Goal: Task Accomplishment & Management: Manage account settings

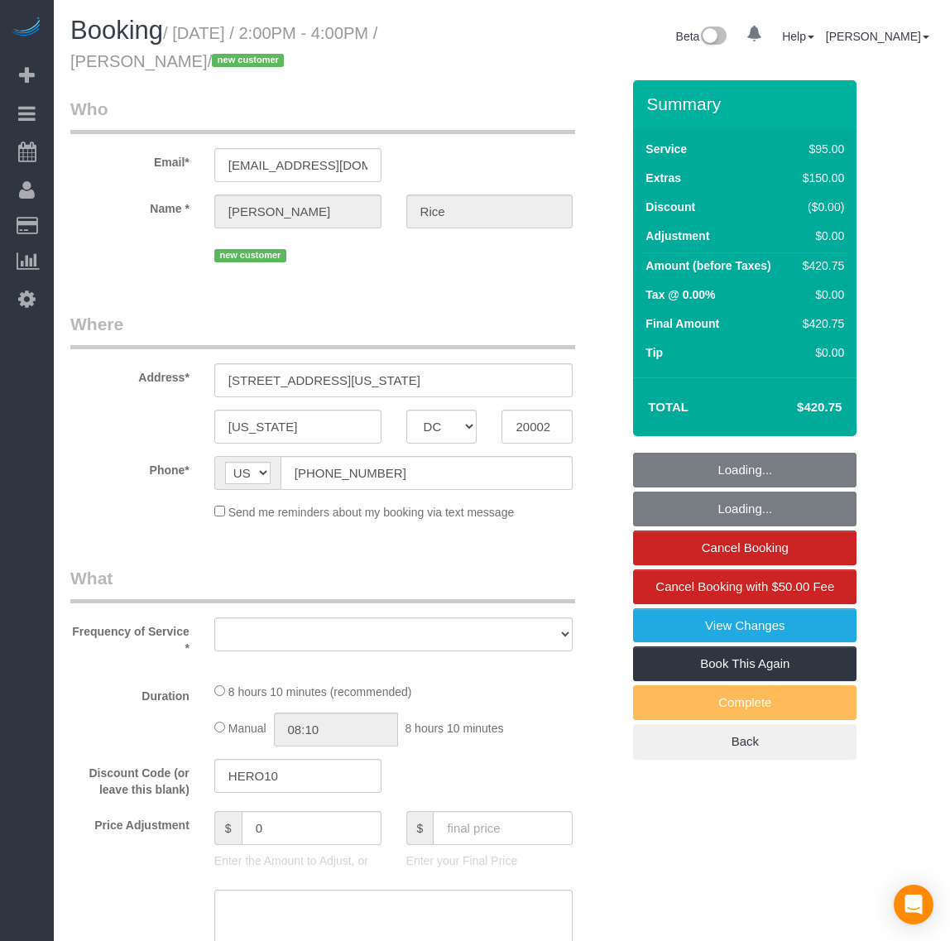
select select "DC"
select select "object:8799"
select select "spot57"
select select "number:4"
select select "number:41"
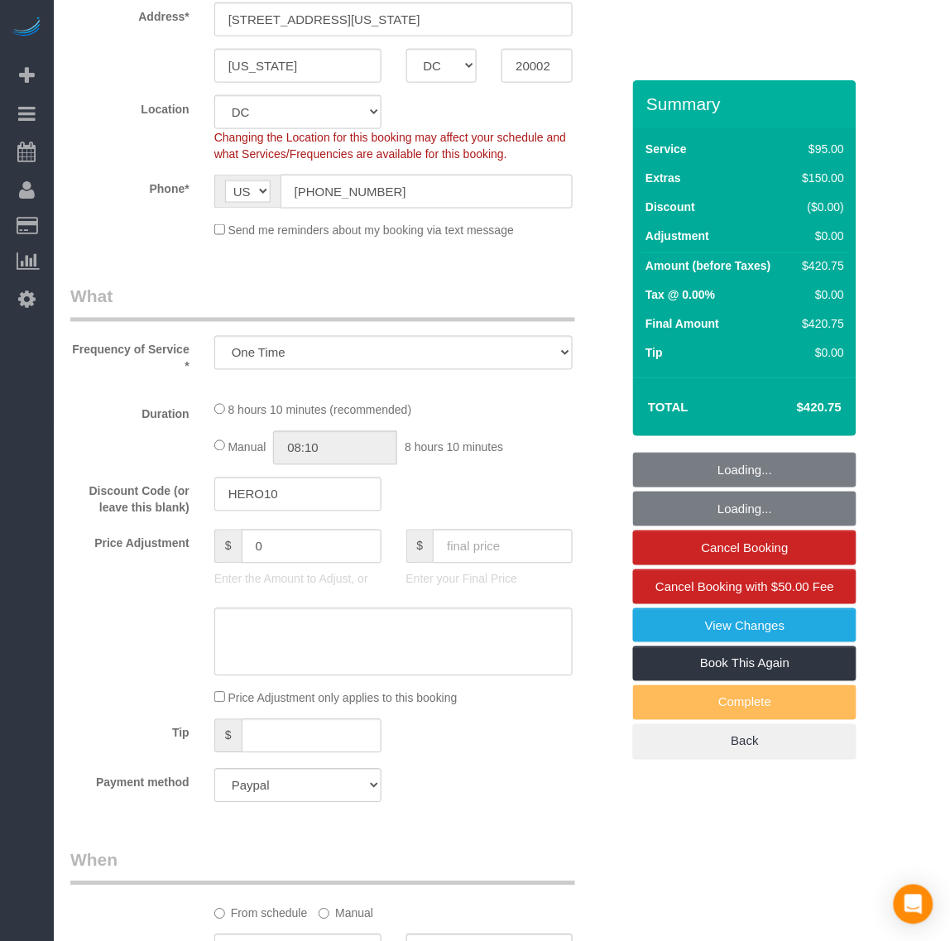
select select "object:9013"
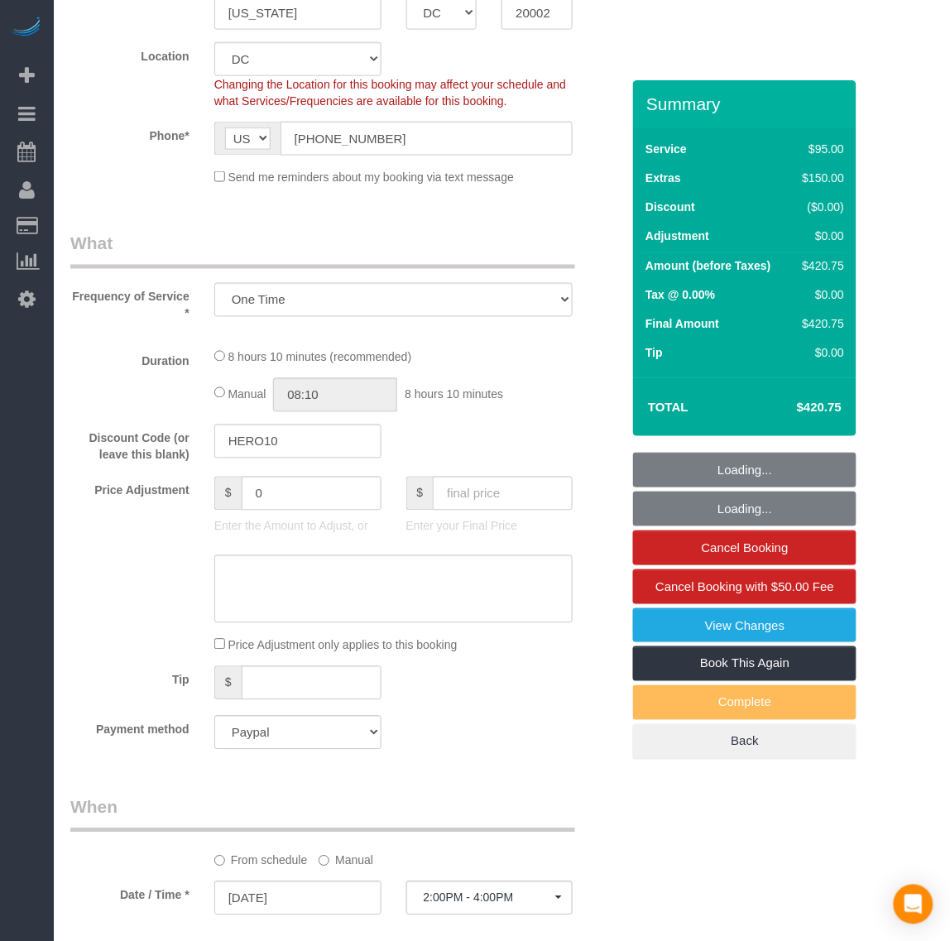
select select "2001"
select select "3"
select select "1"
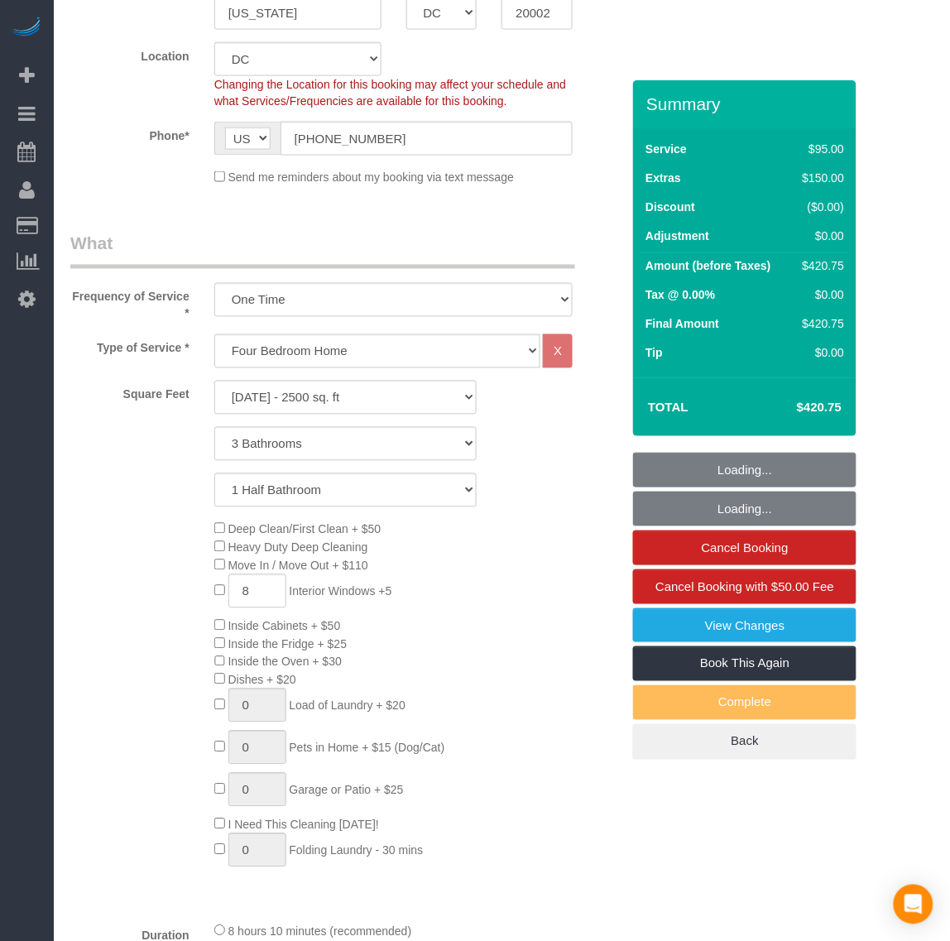
select select "2001"
select select "3"
select select "1"
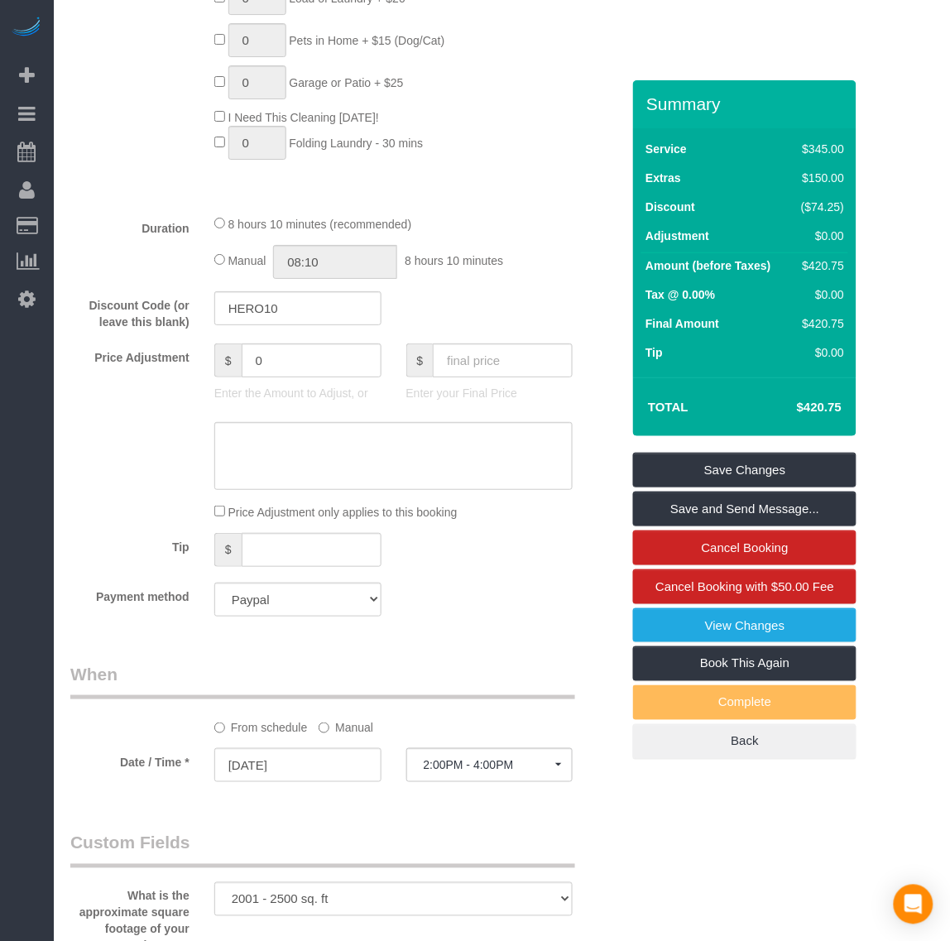
scroll to position [1241, 0]
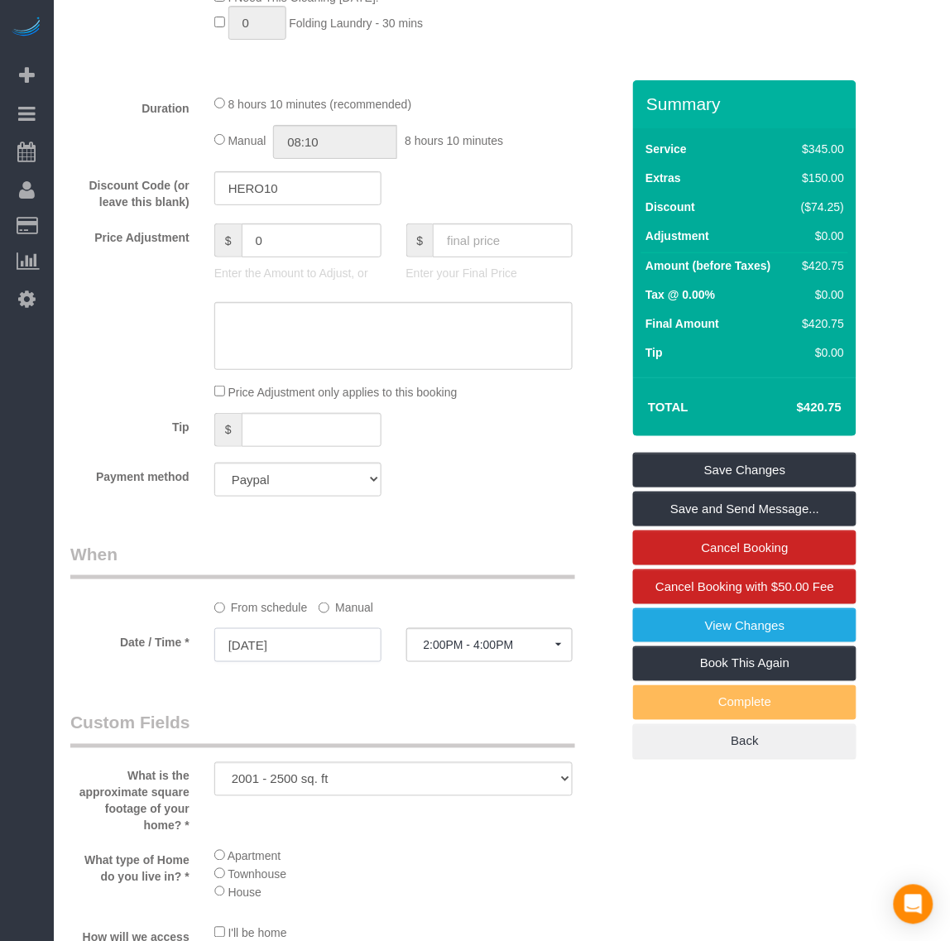
click at [259, 646] on input "[DATE]" at bounding box center [297, 645] width 167 height 34
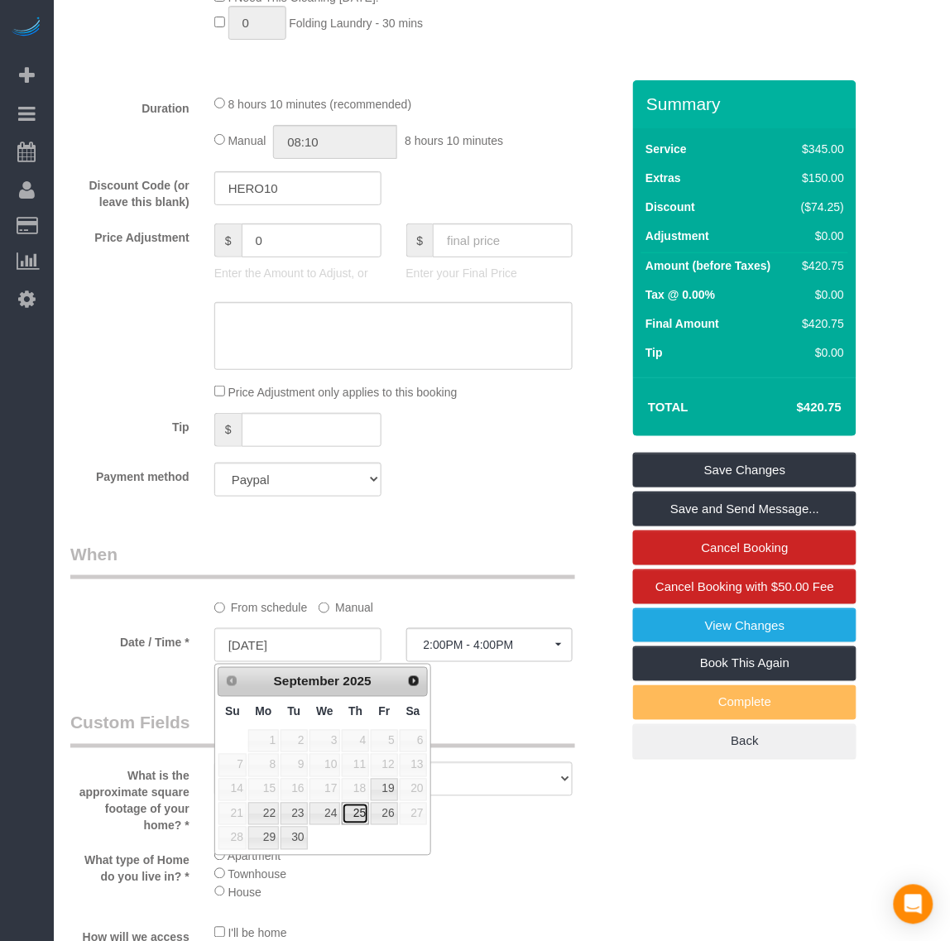
click at [352, 825] on link "25" at bounding box center [355, 814] width 27 height 22
type input "[DATE]"
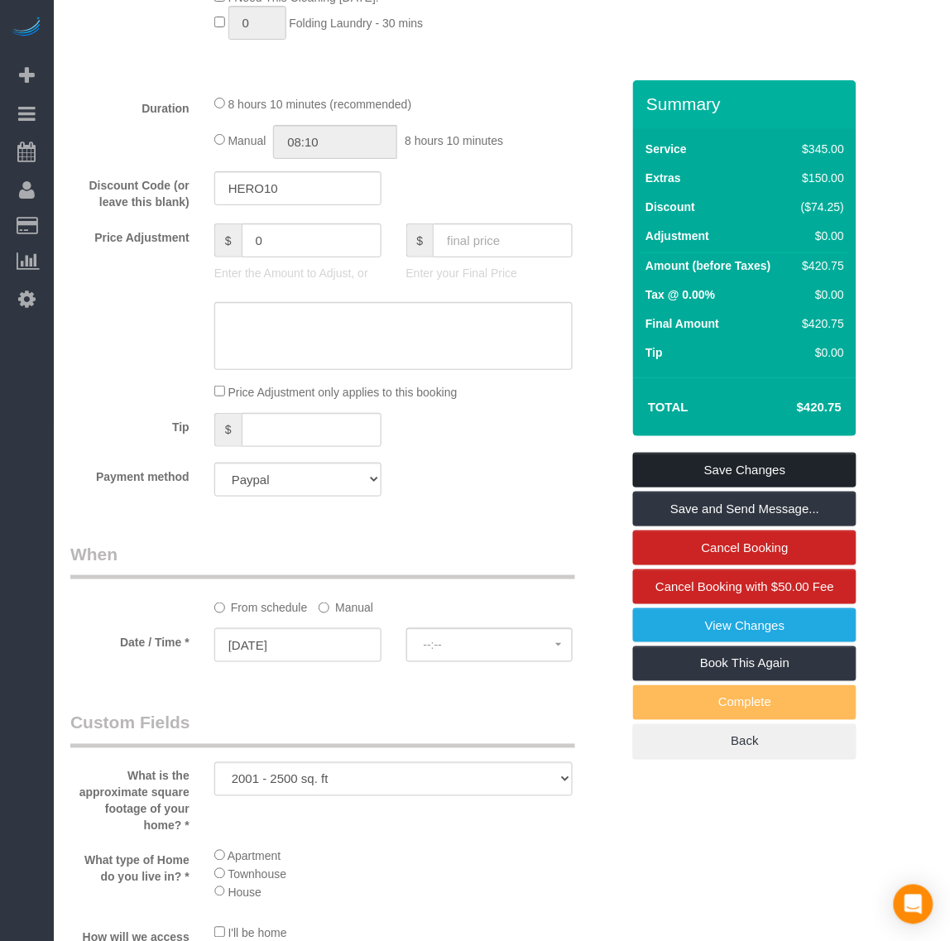
select select "spot68"
click at [750, 464] on link "Save Changes" at bounding box center [744, 470] width 223 height 35
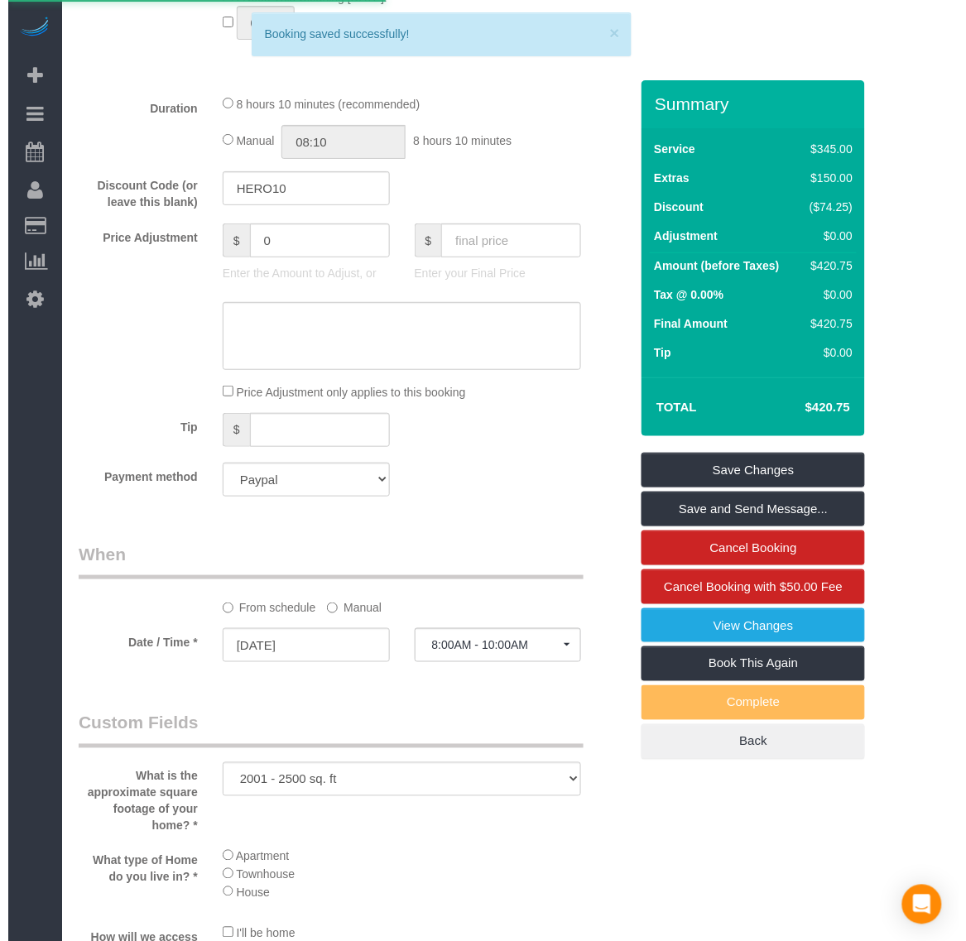
scroll to position [0, 0]
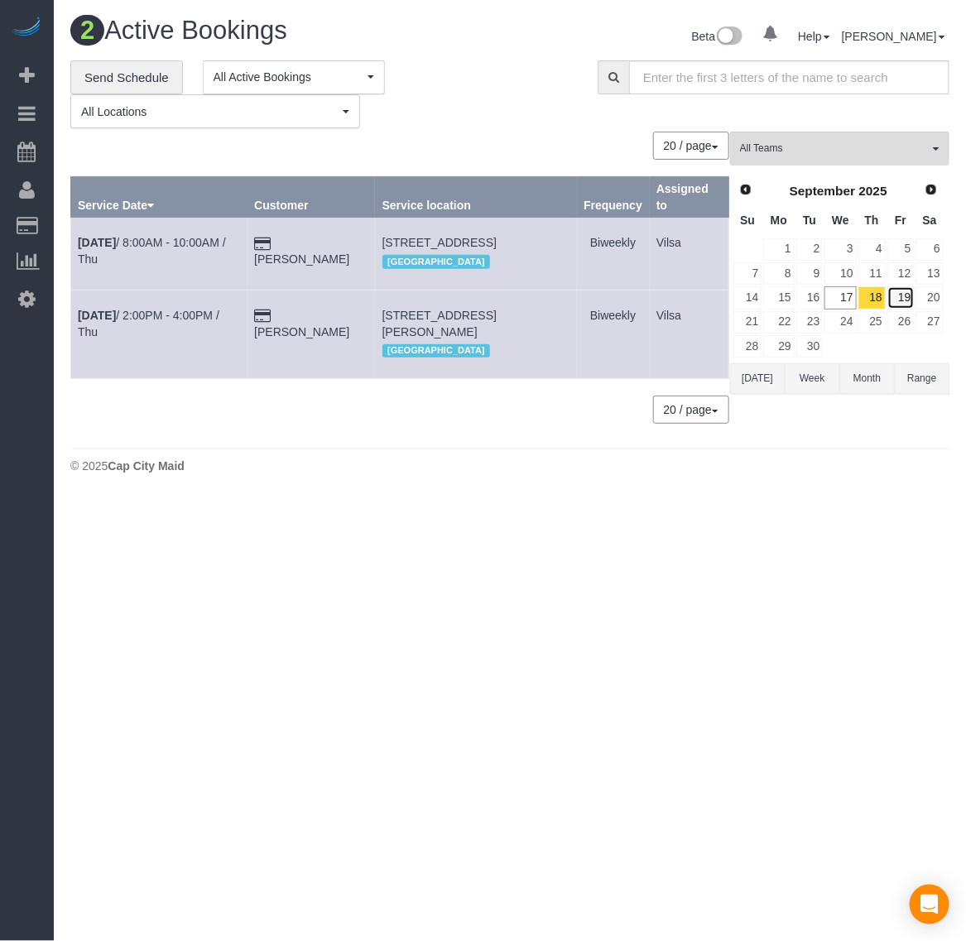
click at [900, 295] on link "19" at bounding box center [900, 297] width 27 height 22
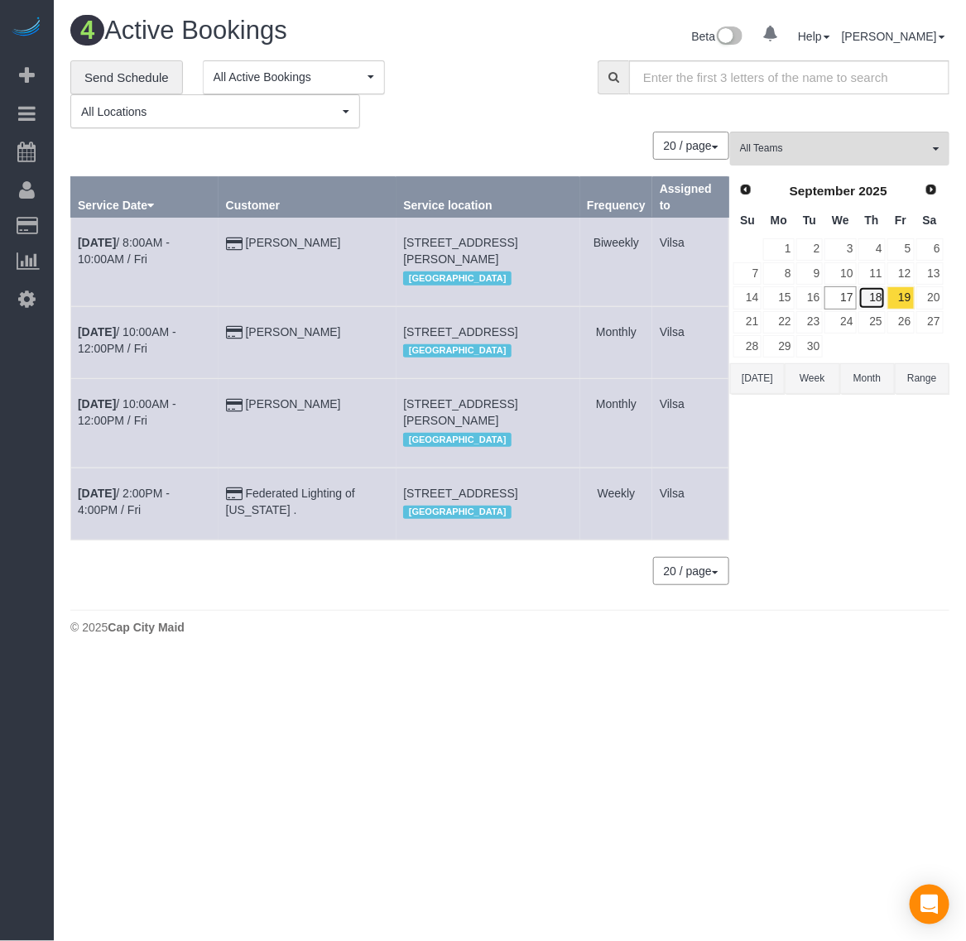
click at [881, 300] on link "18" at bounding box center [871, 297] width 27 height 22
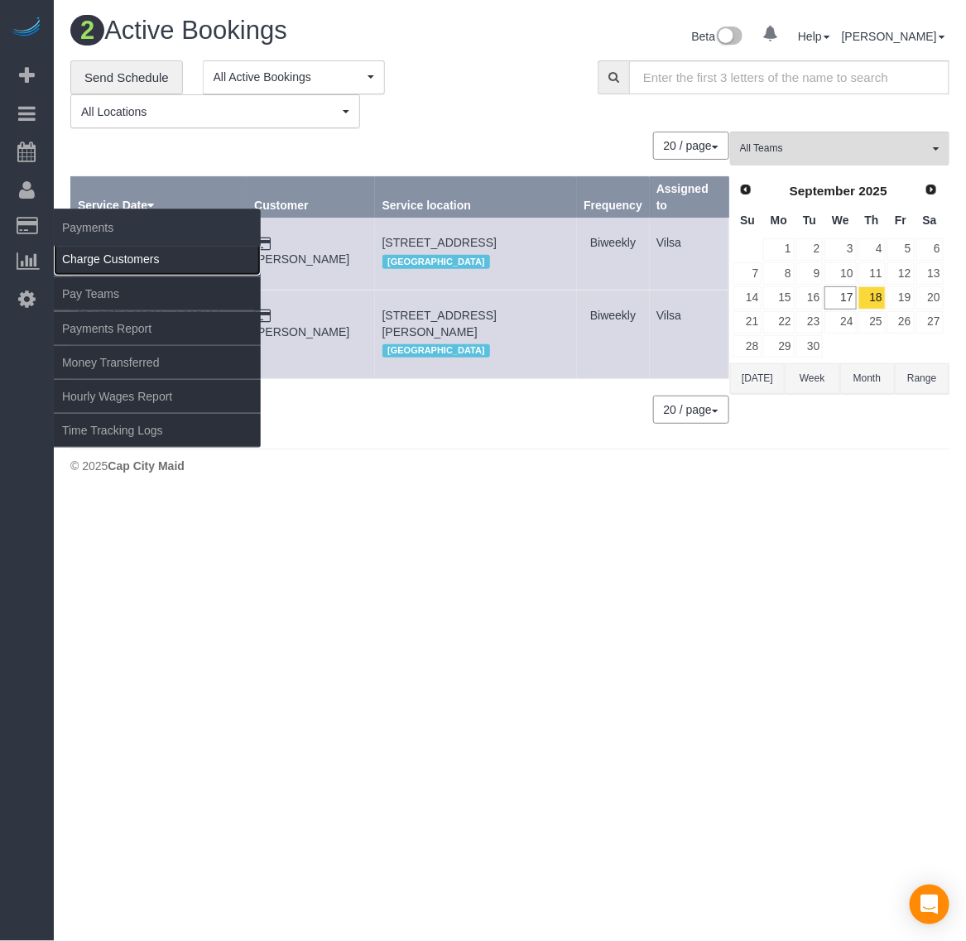
click at [151, 263] on link "Charge Customers" at bounding box center [157, 258] width 207 height 33
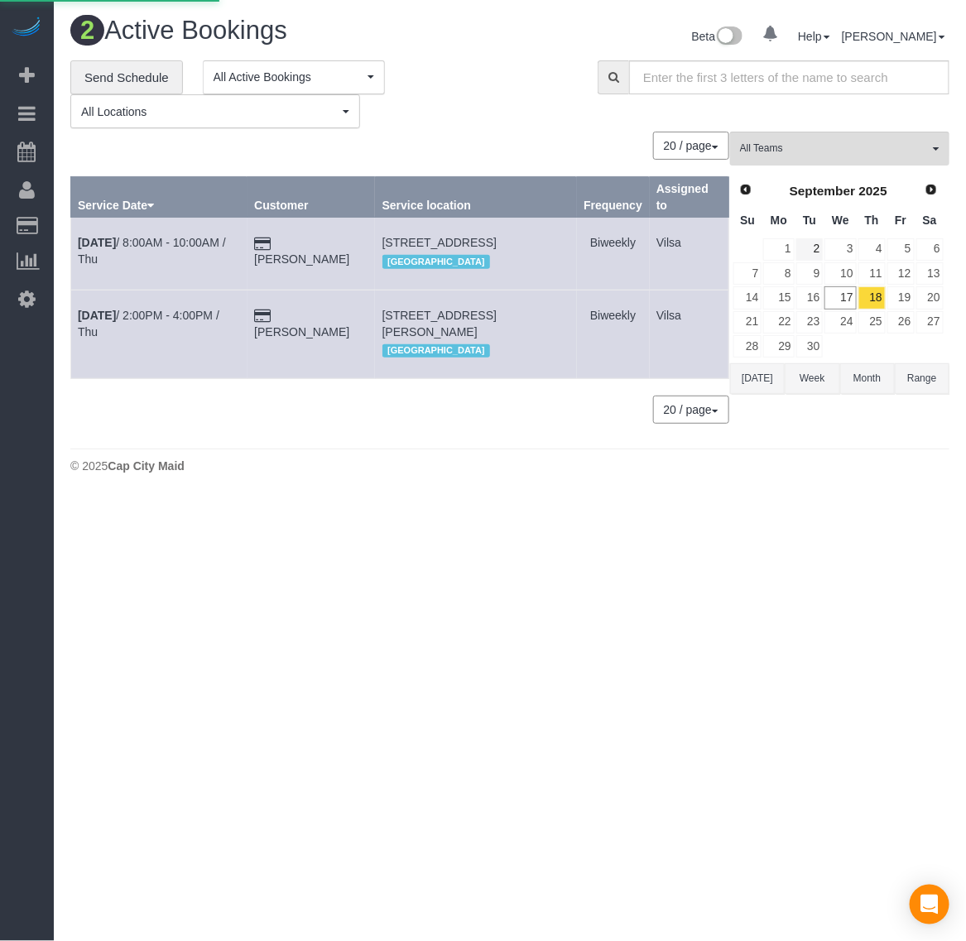
select select
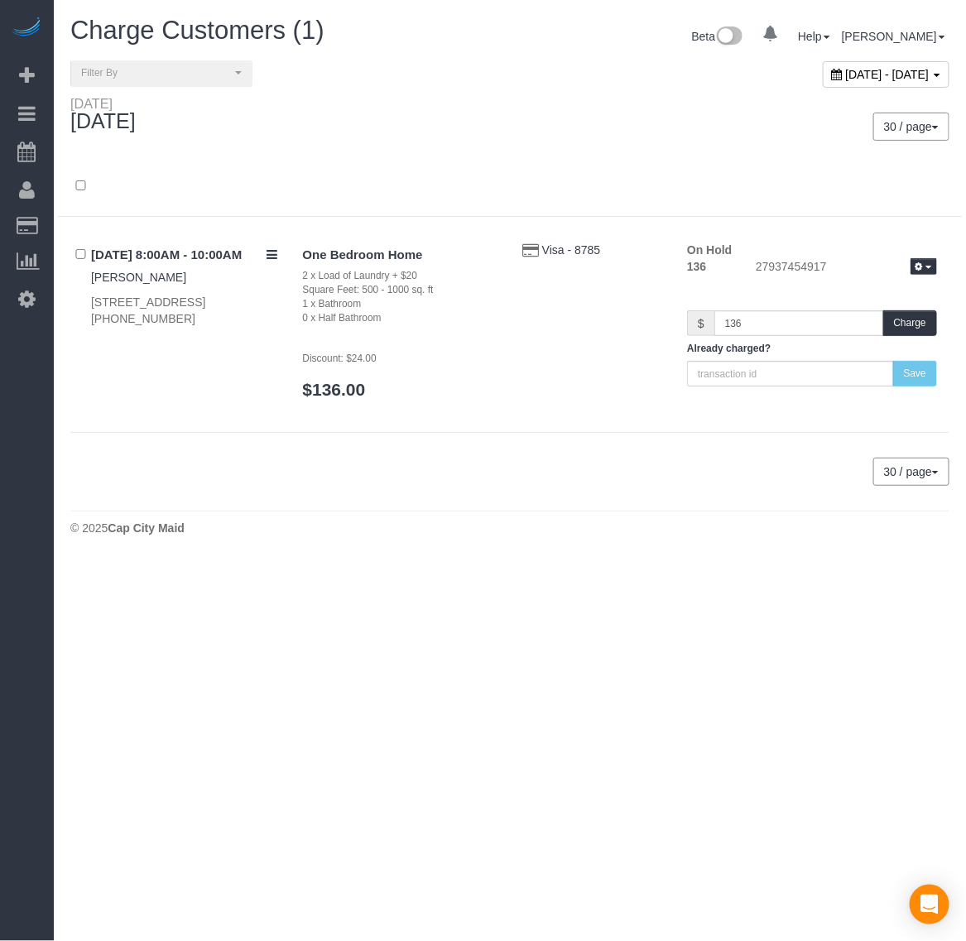
click at [823, 80] on div "[DATE] - [DATE]" at bounding box center [886, 74] width 127 height 26
type input "**********"
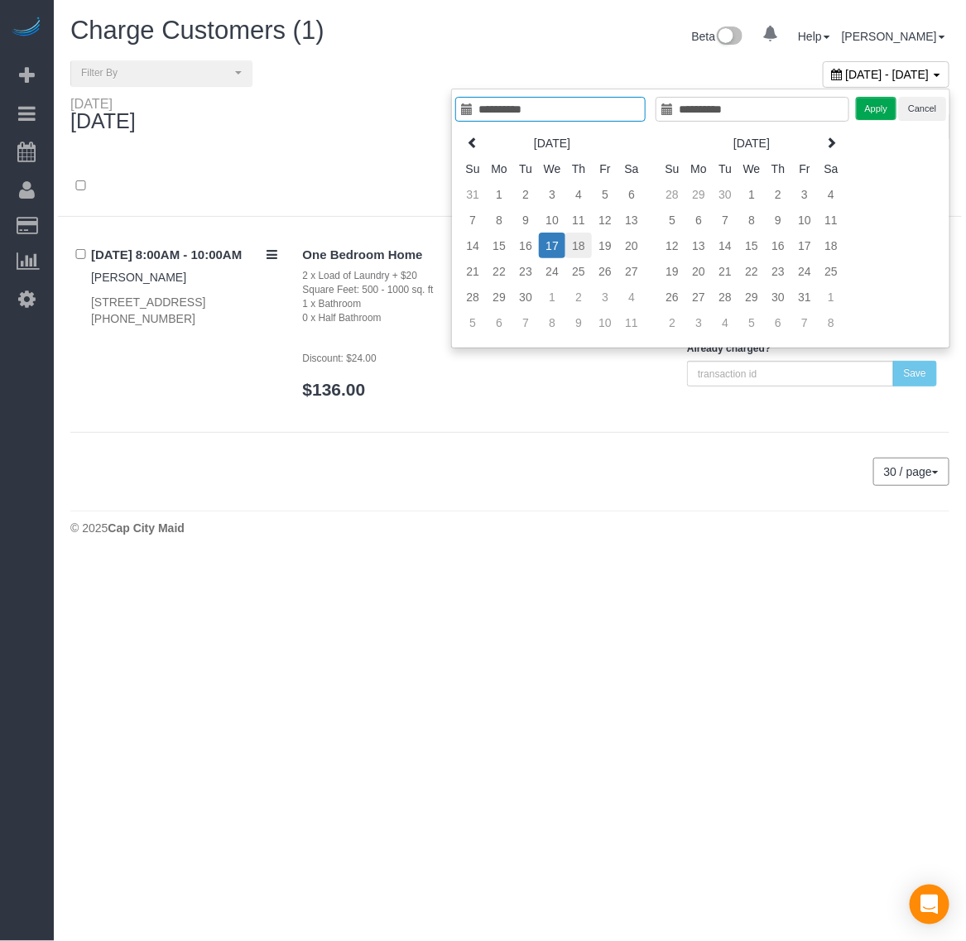
type input "**********"
click at [585, 257] on td "18" at bounding box center [578, 246] width 26 height 26
type input "**********"
click at [581, 255] on td "18" at bounding box center [578, 246] width 26 height 26
click at [871, 118] on button "Apply" at bounding box center [876, 109] width 41 height 24
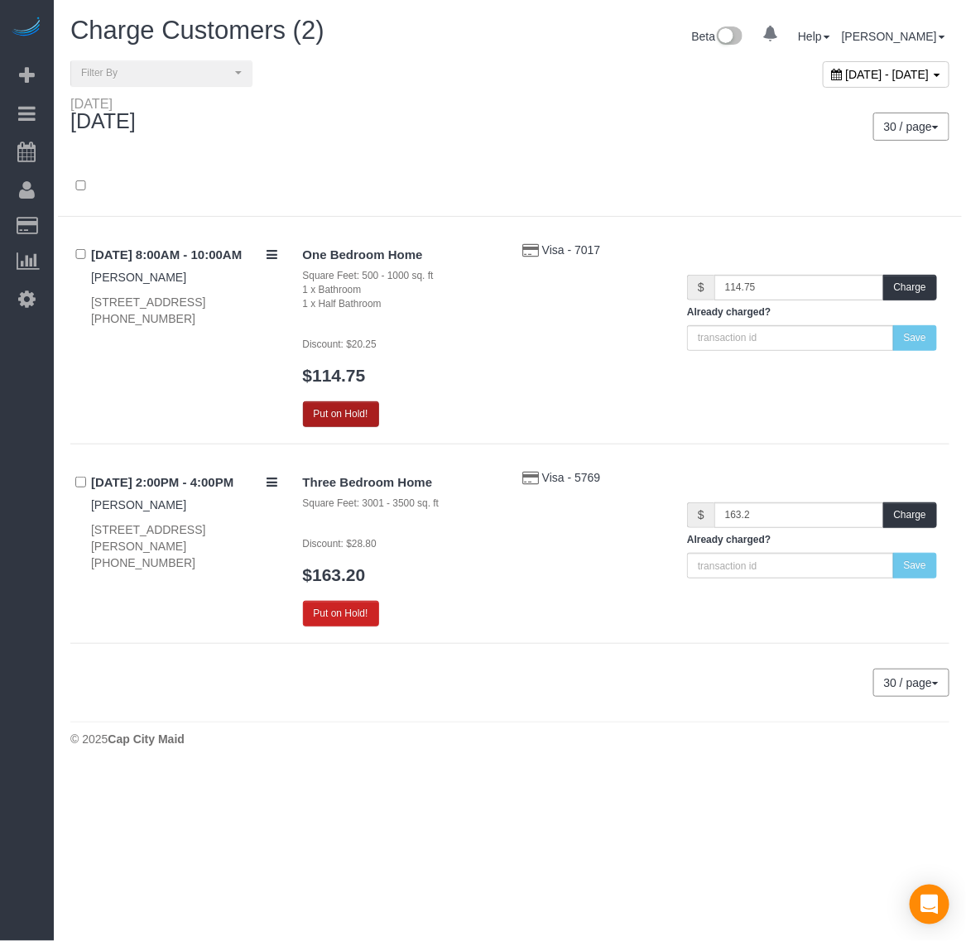
click at [356, 401] on button "Put on Hold!" at bounding box center [341, 414] width 76 height 26
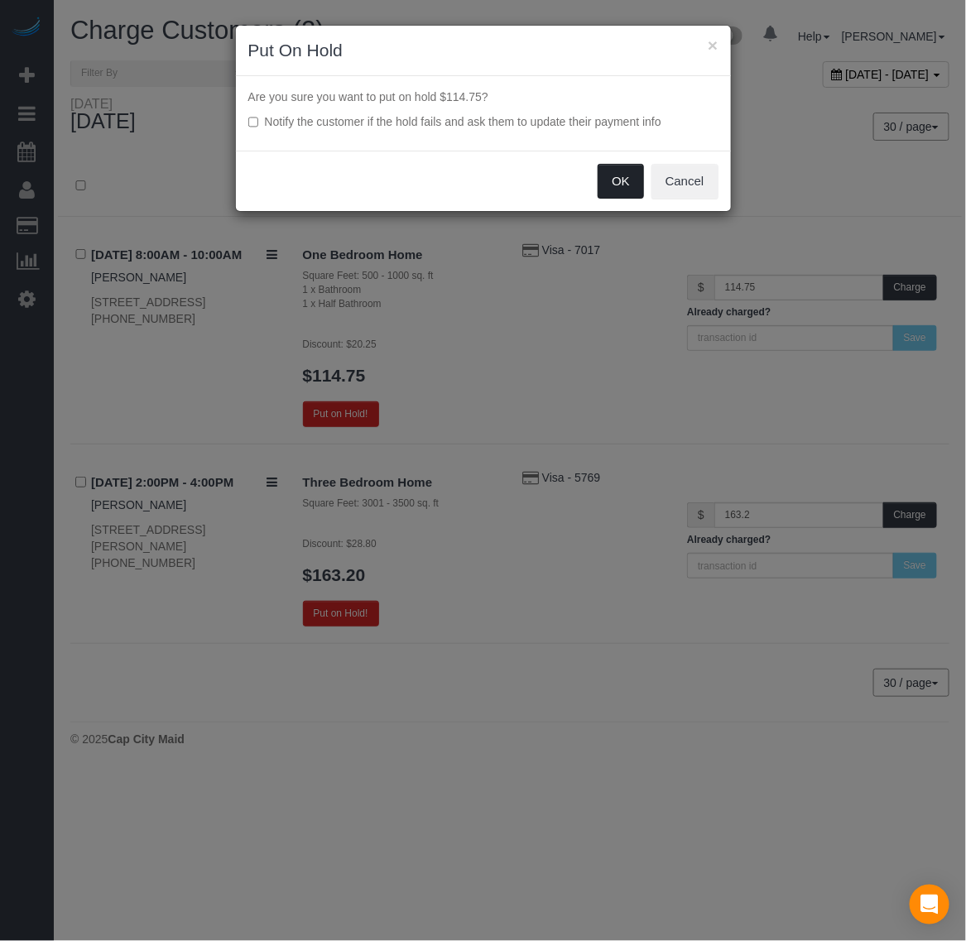
click at [621, 180] on button "OK" at bounding box center [621, 181] width 46 height 35
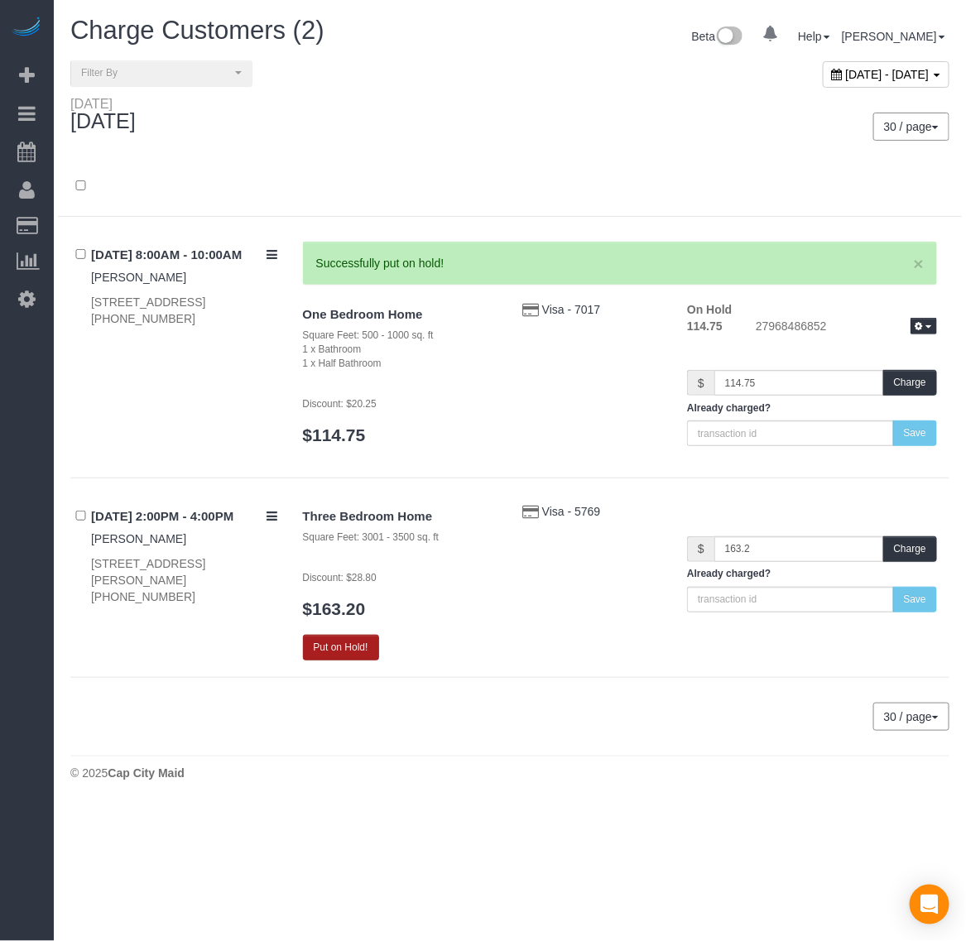
click at [356, 635] on button "Put on Hold!" at bounding box center [341, 648] width 76 height 26
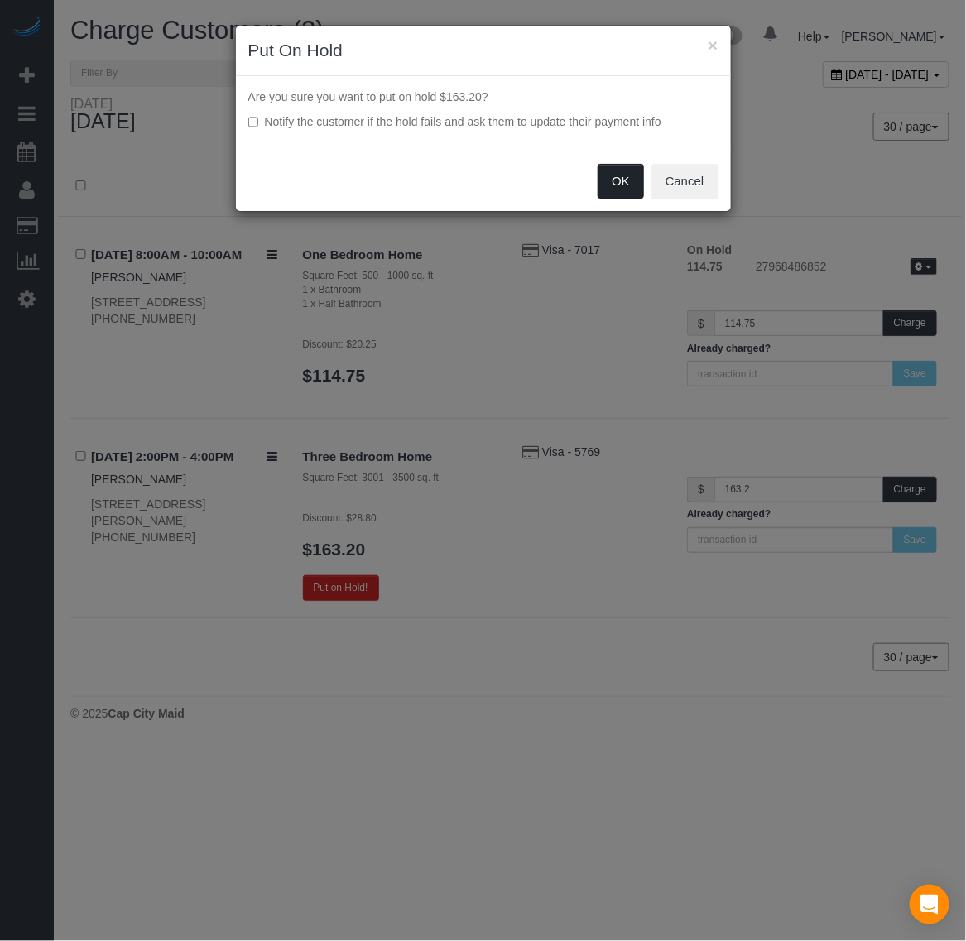
click at [613, 179] on button "OK" at bounding box center [621, 181] width 46 height 35
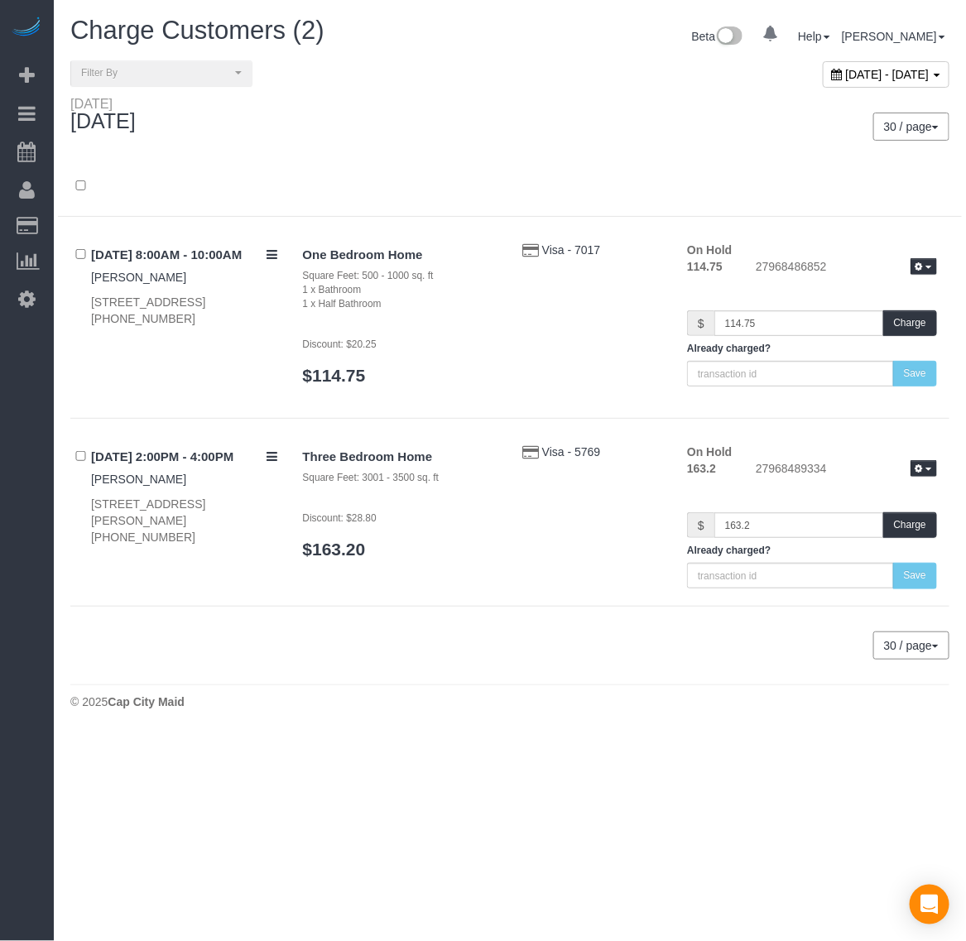
click at [846, 77] on span "[DATE] - [DATE]" at bounding box center [888, 74] width 84 height 13
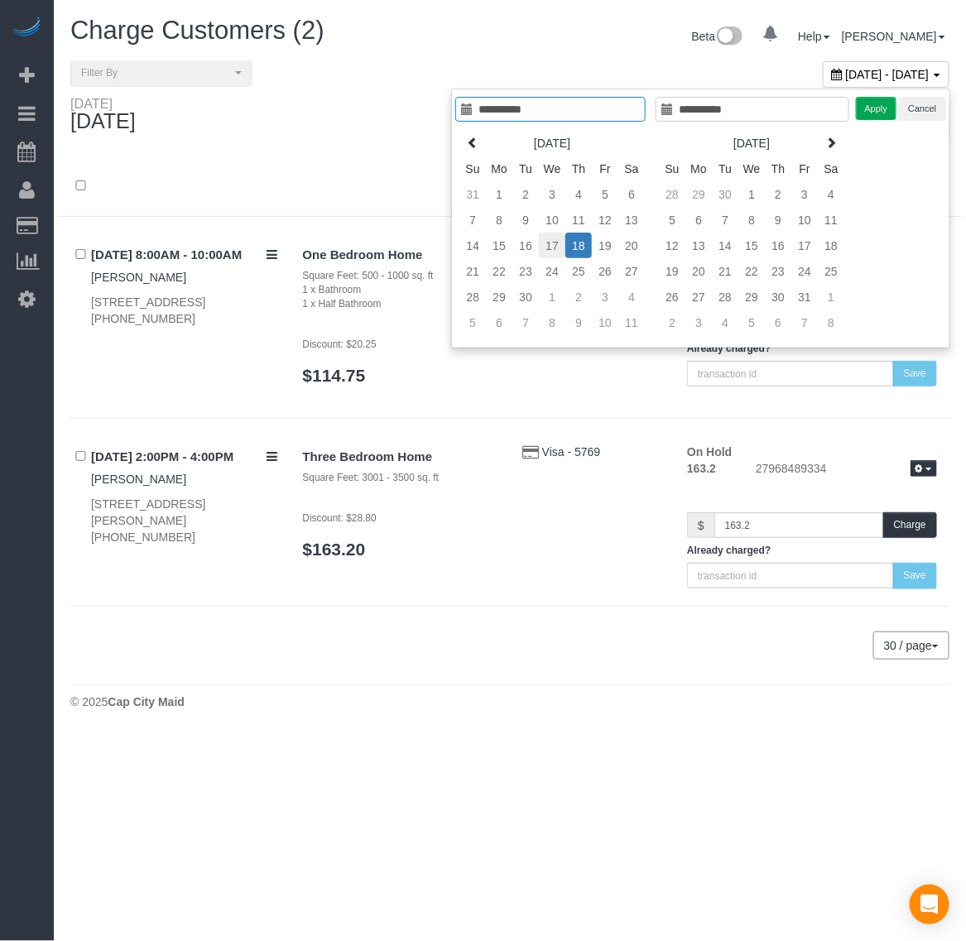
type input "**********"
click at [556, 242] on td "17" at bounding box center [552, 246] width 26 height 26
type input "**********"
click at [555, 241] on td "17" at bounding box center [552, 246] width 26 height 26
type input "**********"
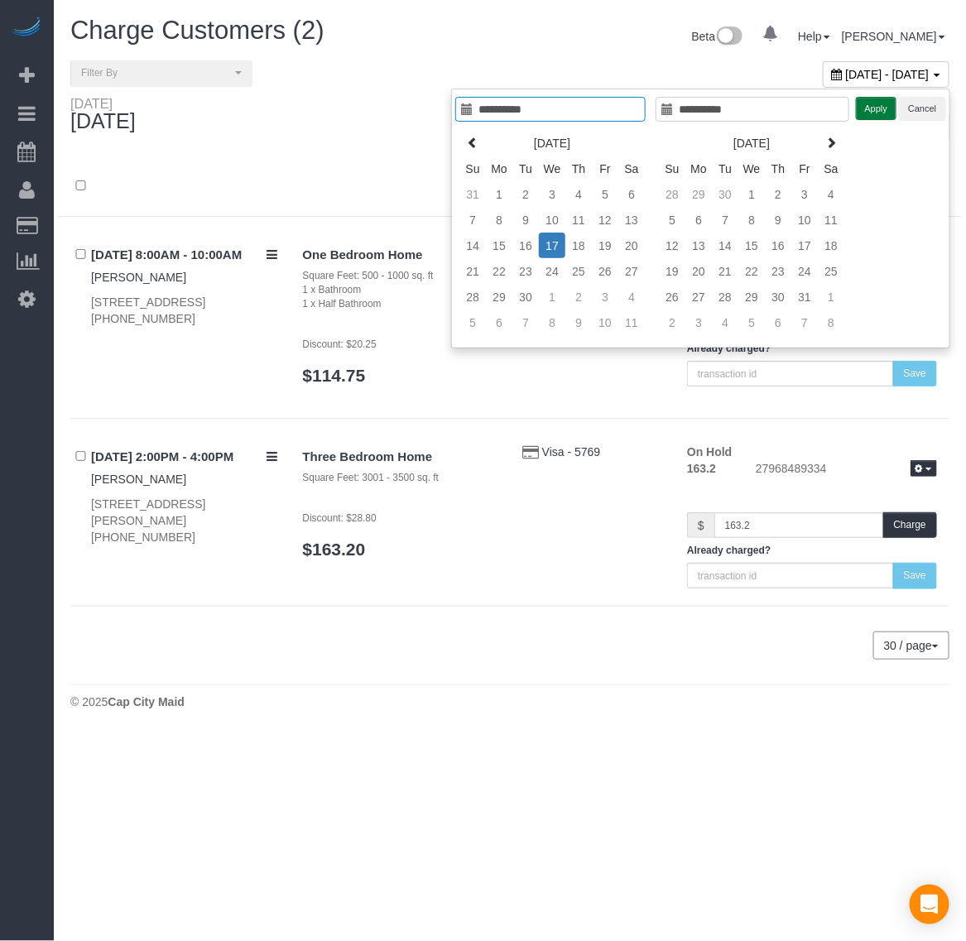
click at [874, 108] on button "Apply" at bounding box center [876, 109] width 41 height 24
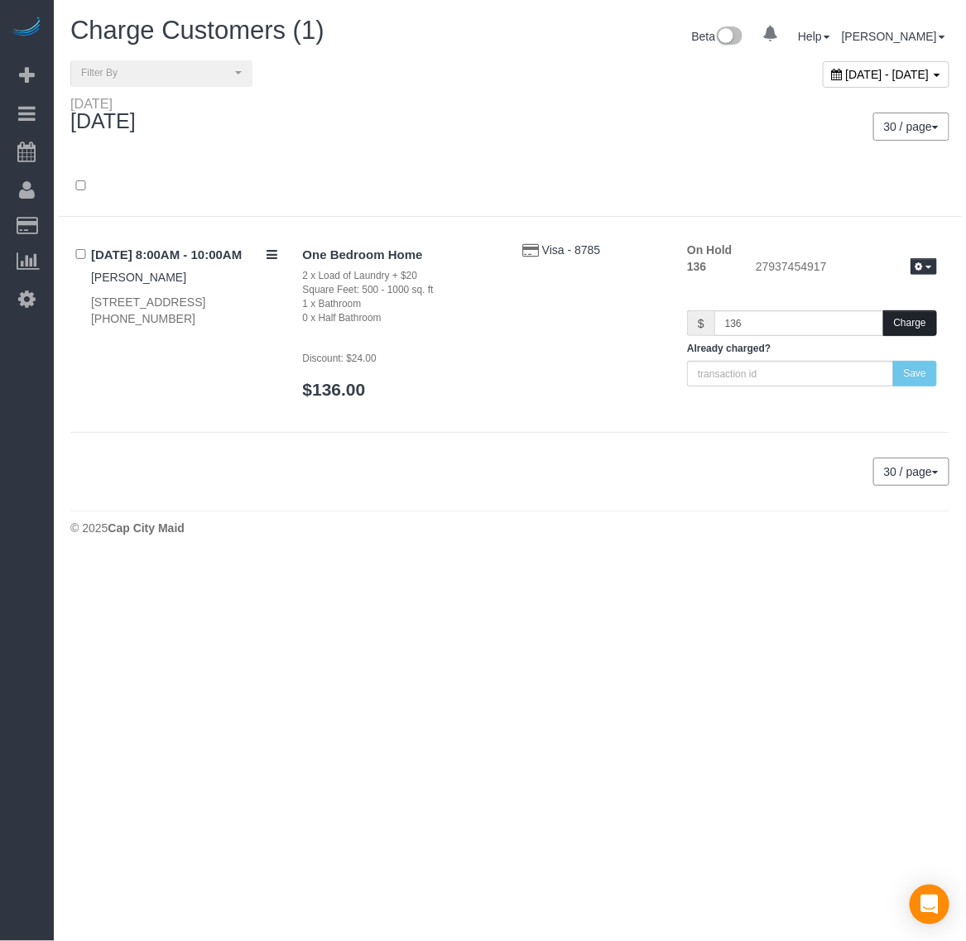
click at [906, 319] on button "Charge" at bounding box center [910, 323] width 54 height 26
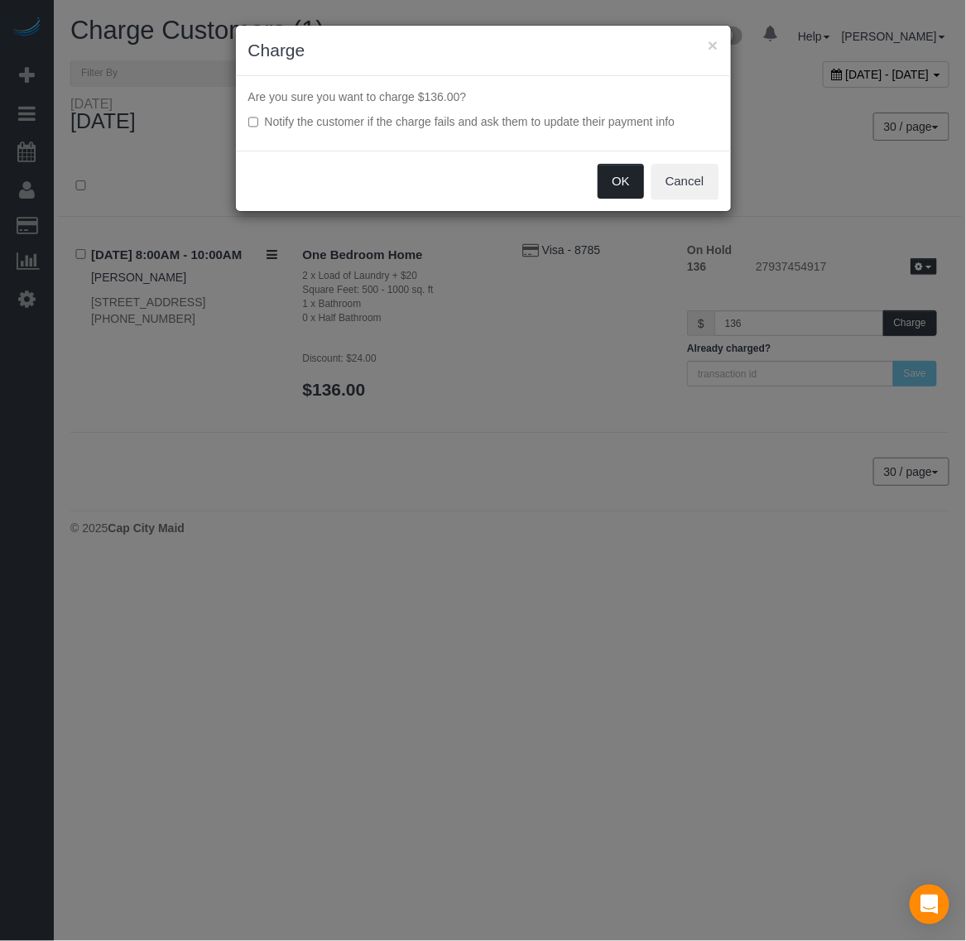
click at [614, 194] on button "OK" at bounding box center [621, 181] width 46 height 35
